Goal: Check status: Check status

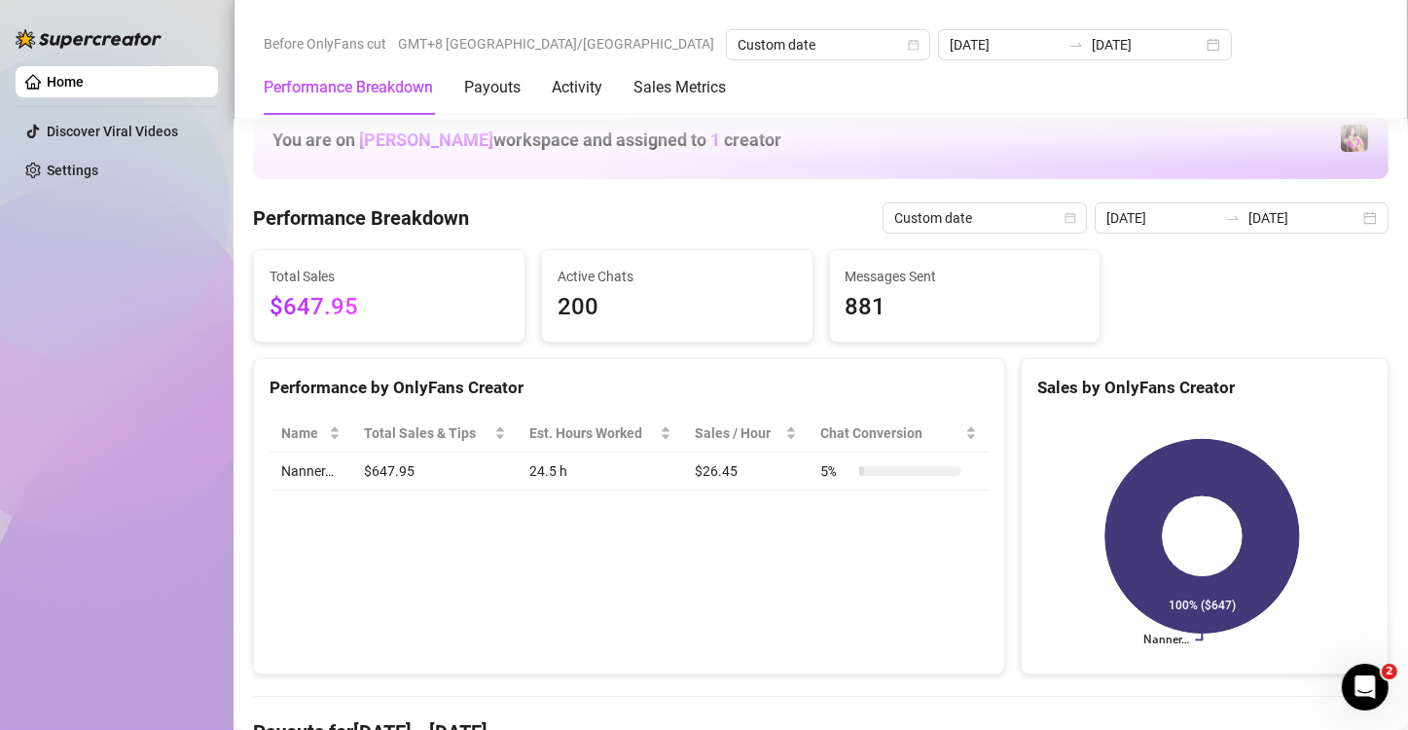
scroll to position [616, 0]
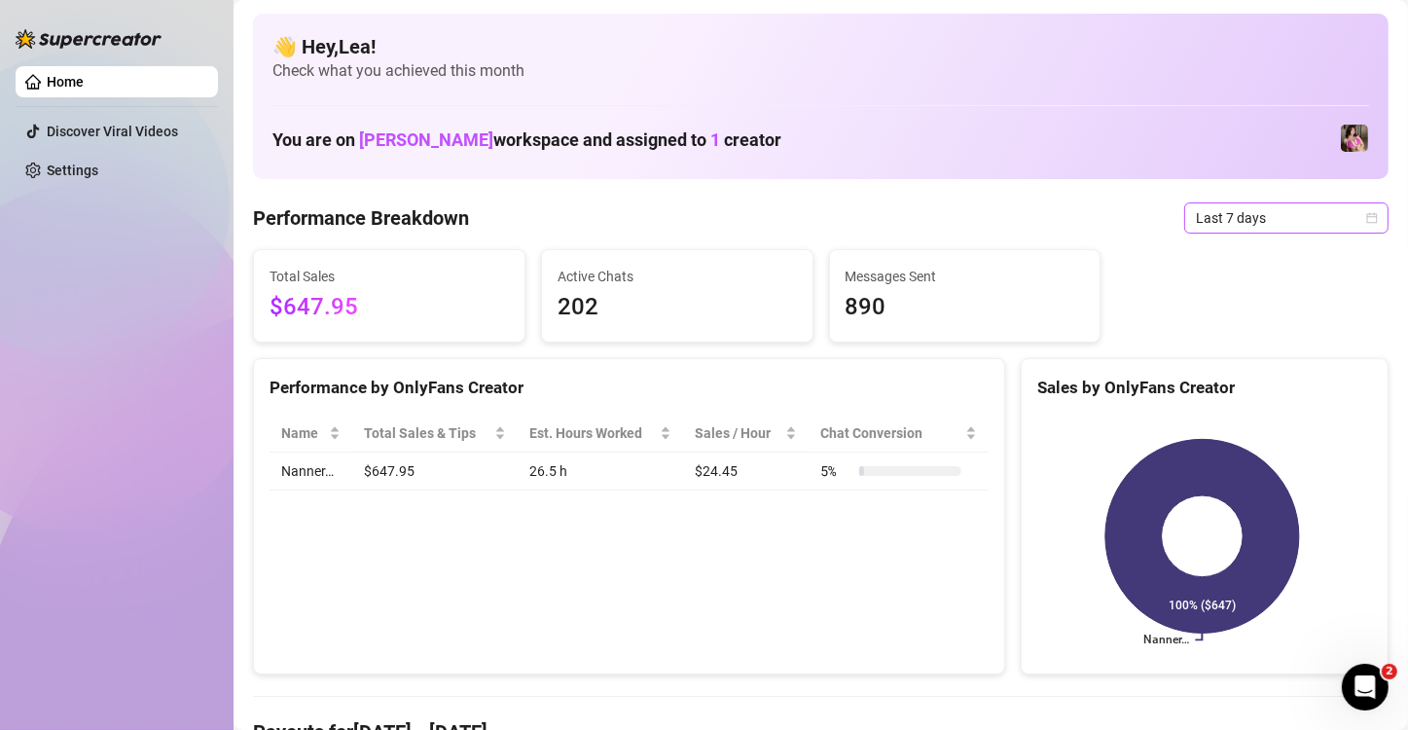
click at [1355, 224] on span "Last 7 days" at bounding box center [1286, 217] width 181 height 29
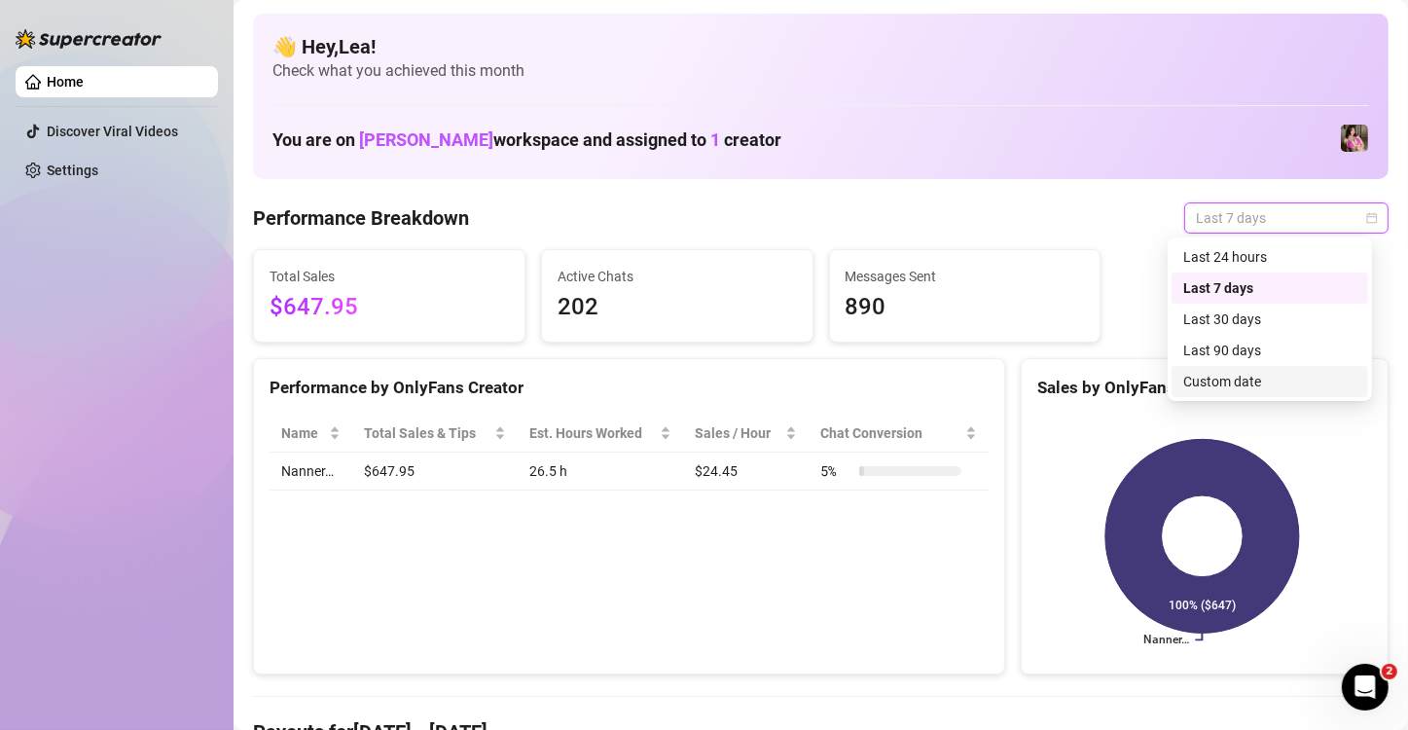
click at [1260, 382] on div "Custom date" at bounding box center [1269, 381] width 173 height 21
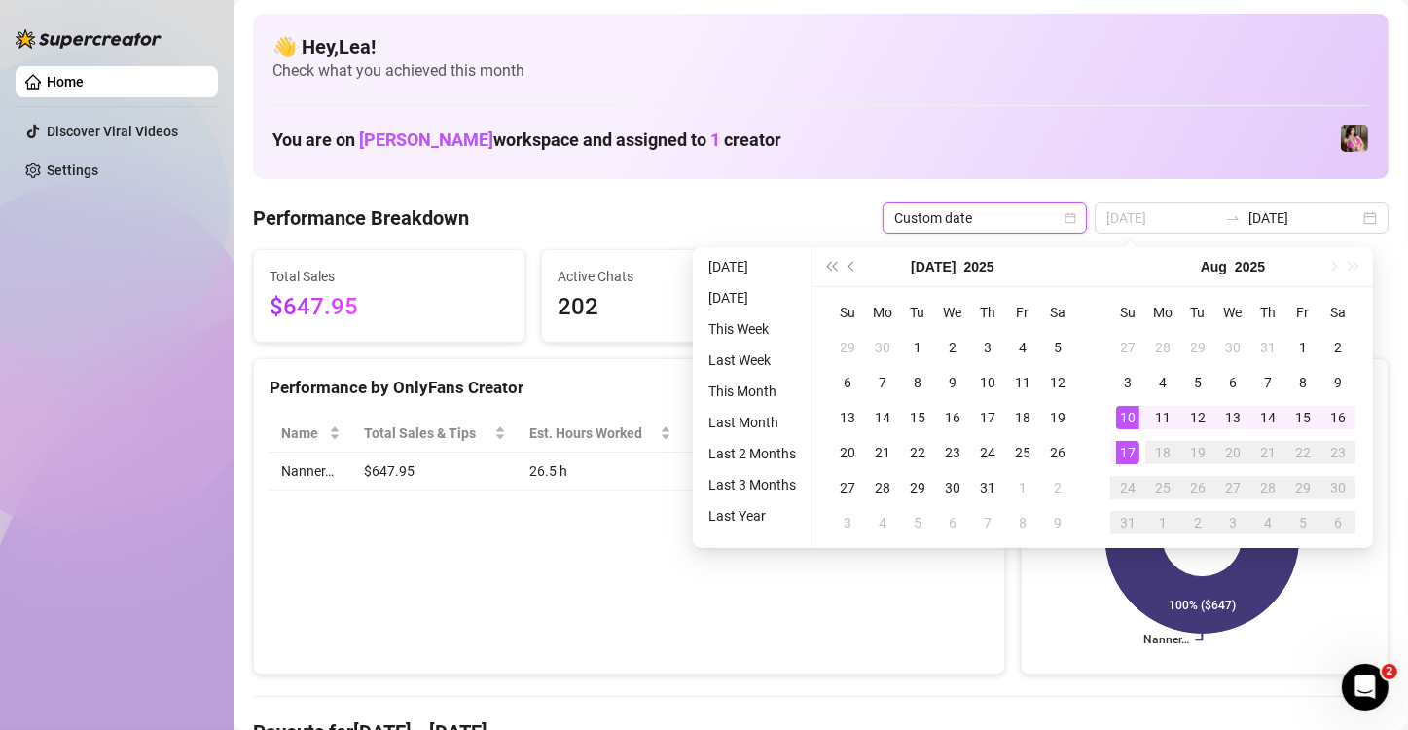
type input "[DATE]"
click at [1122, 448] on div "17" at bounding box center [1127, 452] width 23 height 23
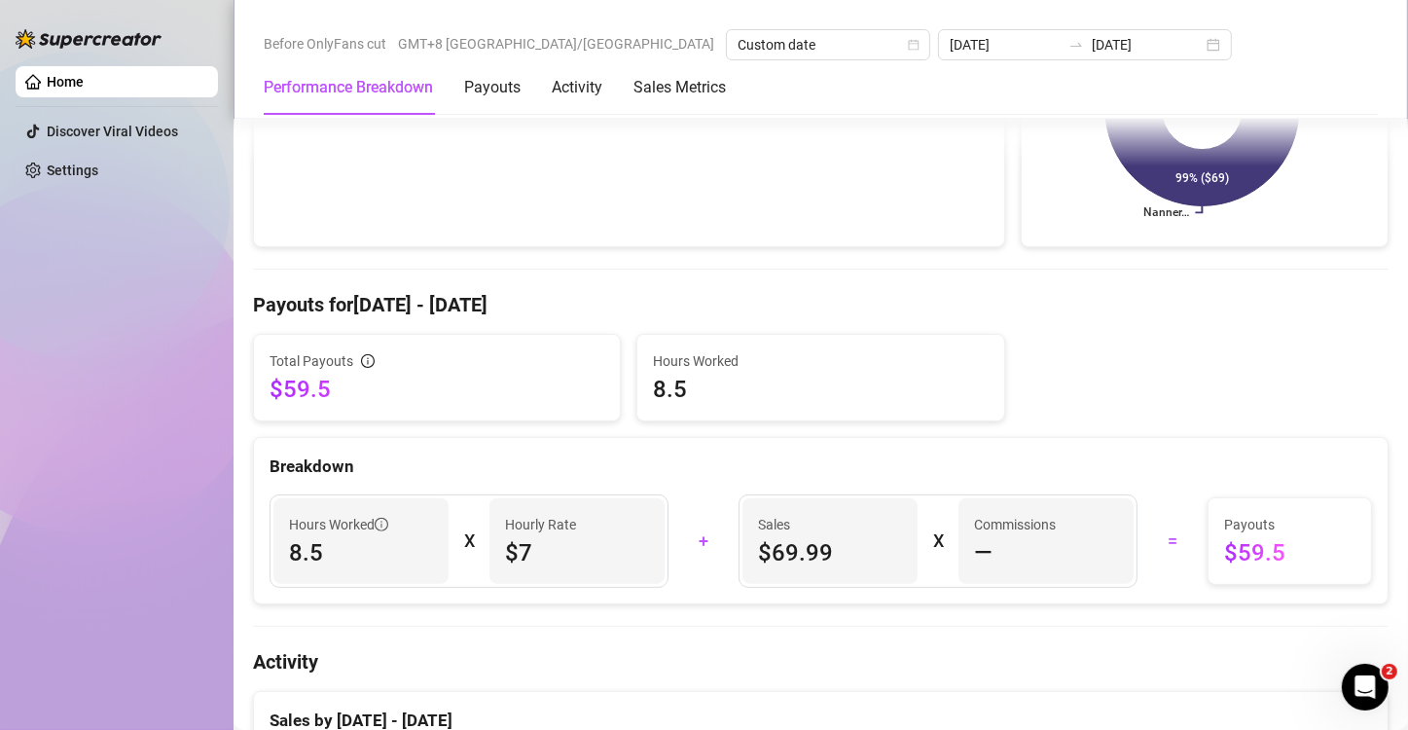
scroll to position [421, 0]
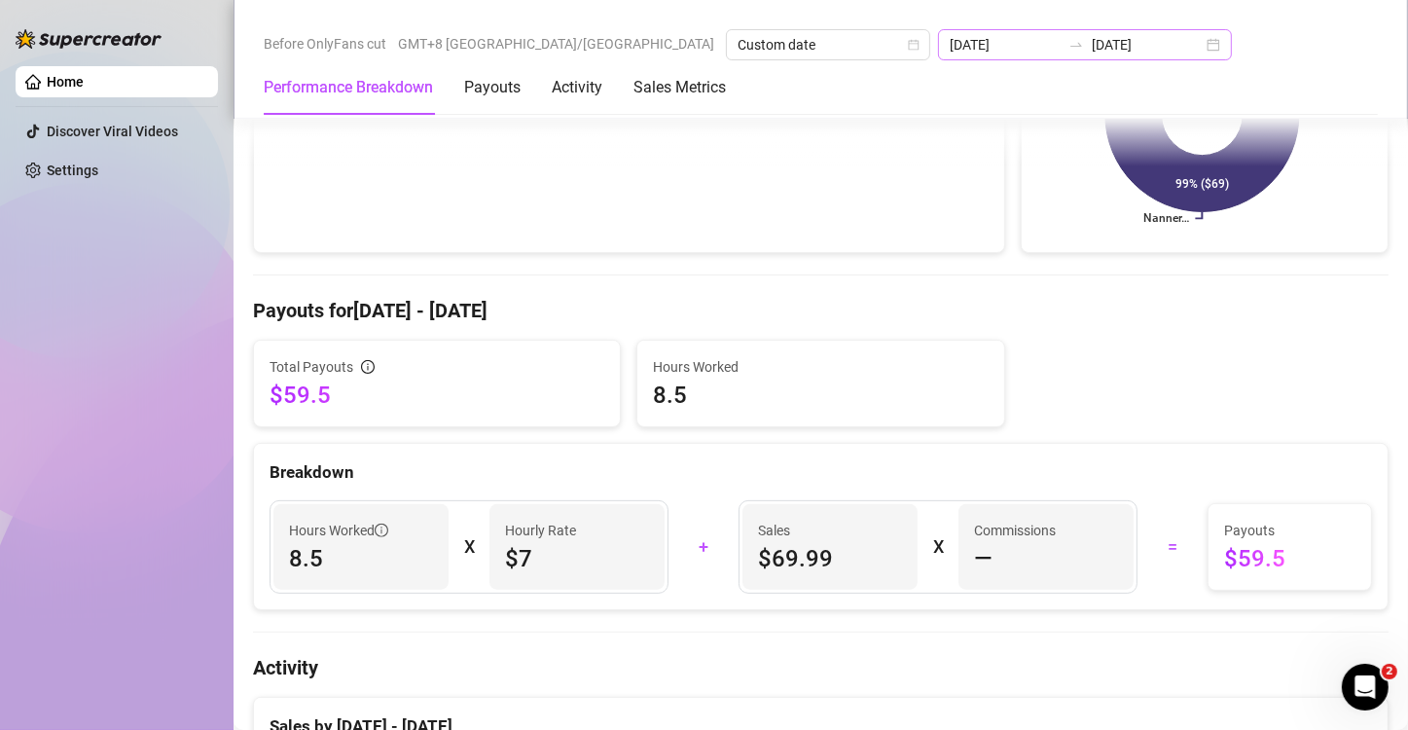
click at [995, 44] on div "2025-08-17 2025-08-17" at bounding box center [1085, 44] width 294 height 31
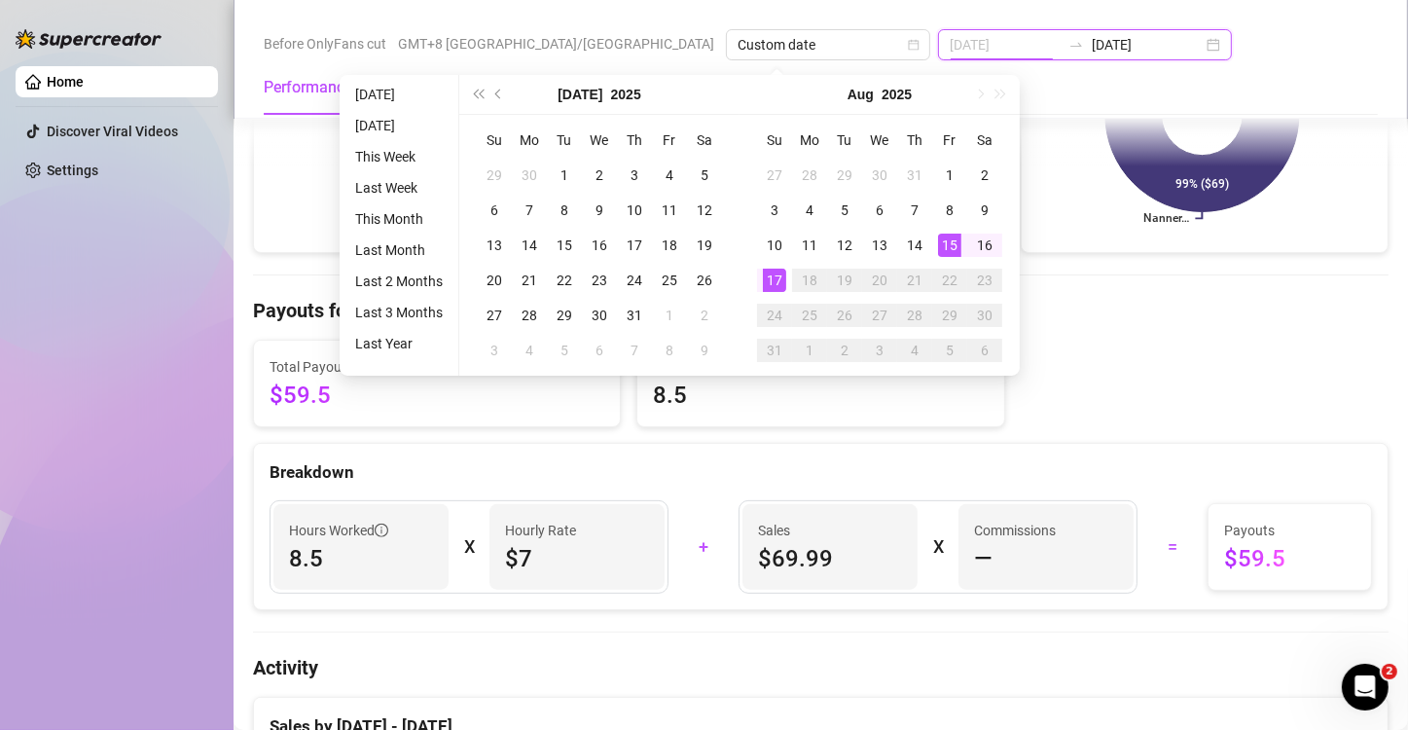
type input "[DATE]"
click at [948, 241] on div "15" at bounding box center [949, 244] width 23 height 23
click at [777, 288] on div "17" at bounding box center [774, 279] width 23 height 23
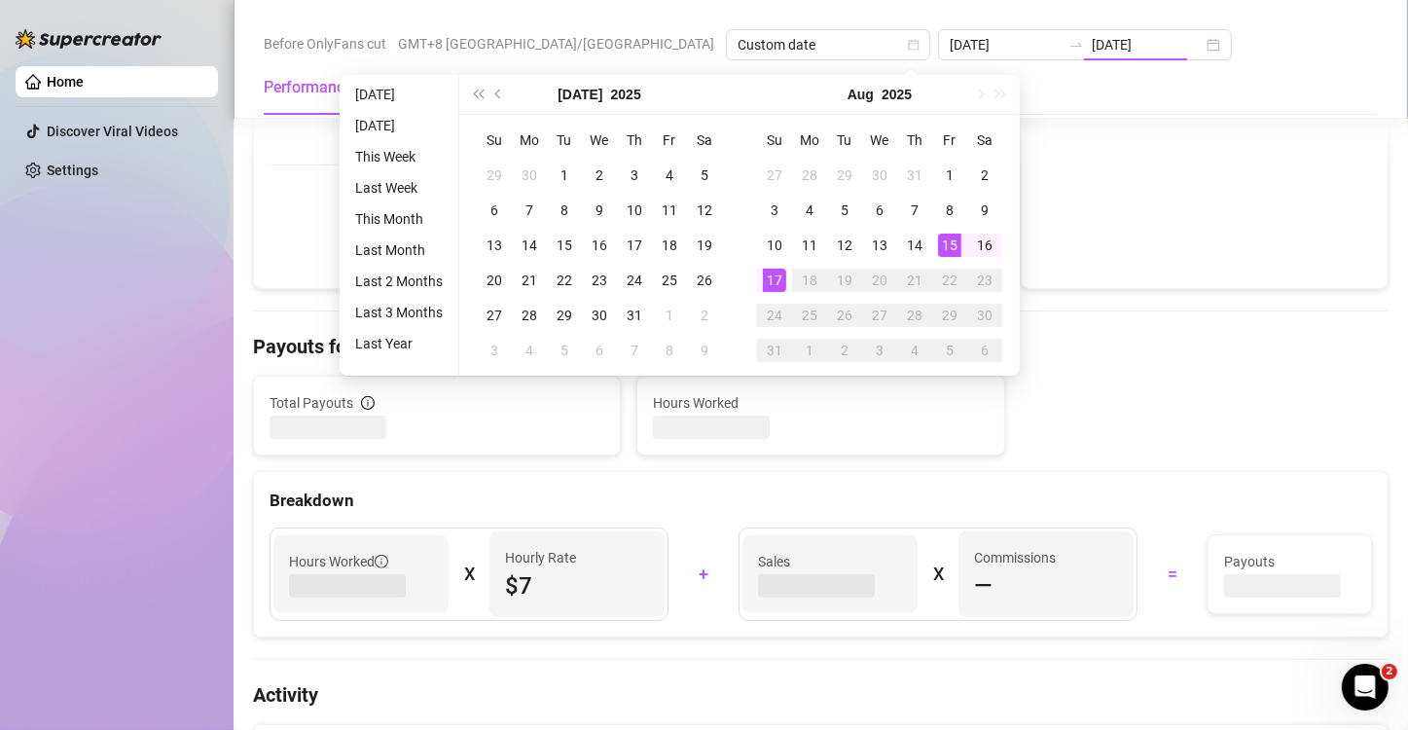
type input "[DATE]"
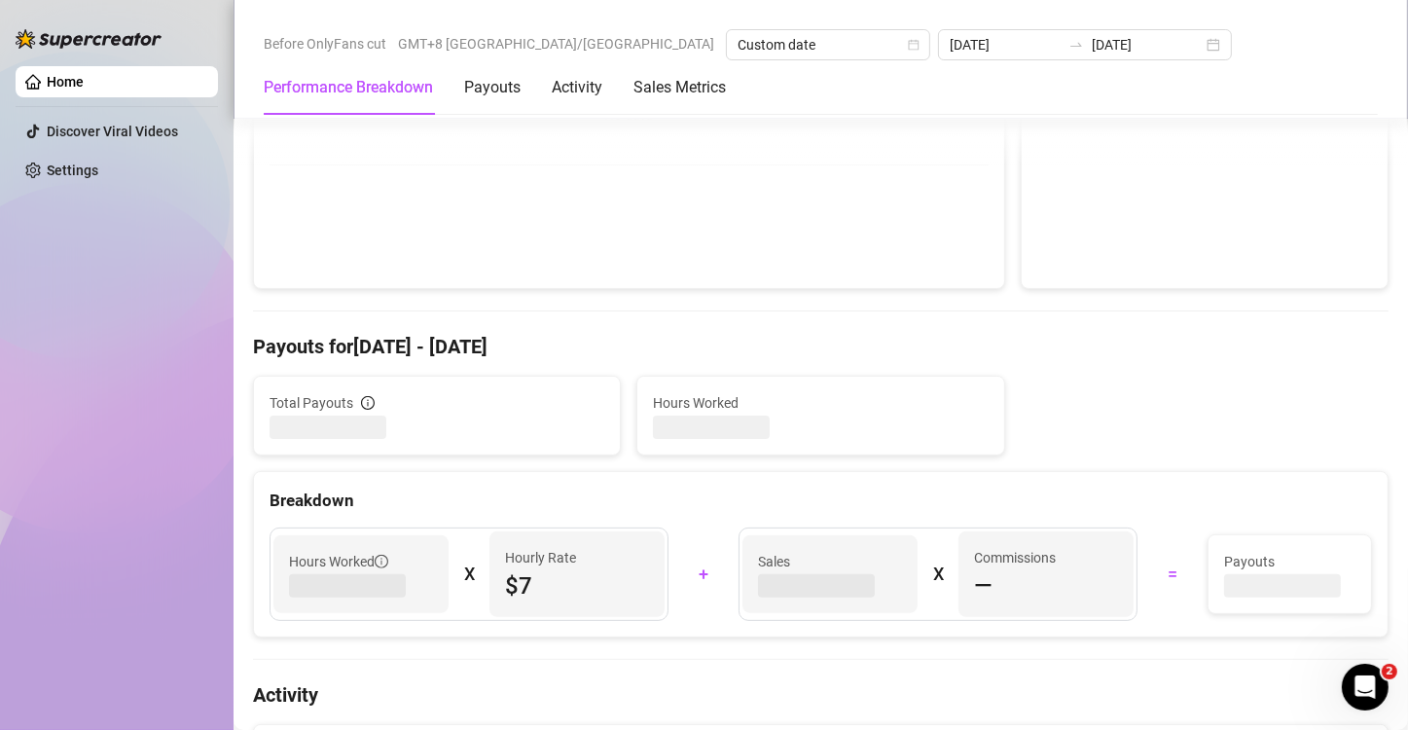
click at [777, 287] on div "Performance by OnlyFans Creator Name Total Sales & Tips Est. Hours Worked Sales…" at bounding box center [629, 106] width 752 height 366
